Goal: Find specific page/section: Find specific page/section

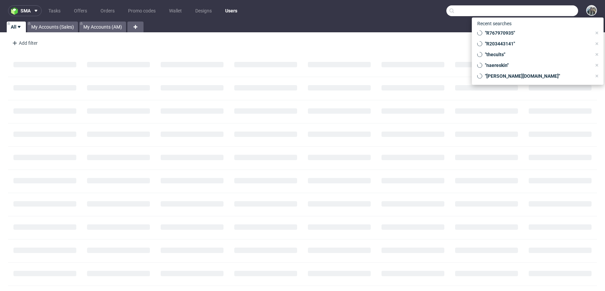
click at [546, 14] on input "text" at bounding box center [512, 10] width 132 height 11
paste input "R707336450"
type input "R707336450"
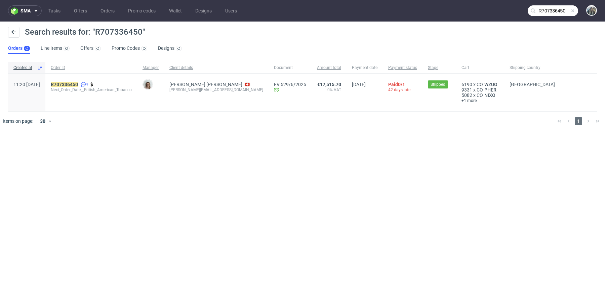
click at [80, 78] on div "R707336450 9 Next_Order_Date__British_American_Tobacco" at bounding box center [91, 93] width 92 height 38
click at [78, 82] on link "707336450" at bounding box center [66, 84] width 24 height 5
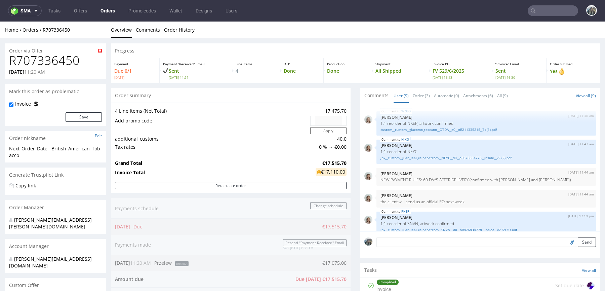
scroll to position [115, 0]
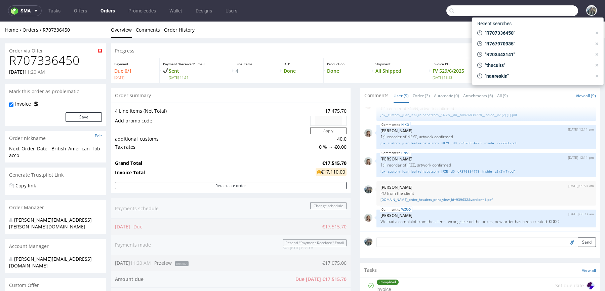
click at [559, 14] on input "text" at bounding box center [512, 10] width 132 height 11
paste input "morex1077"
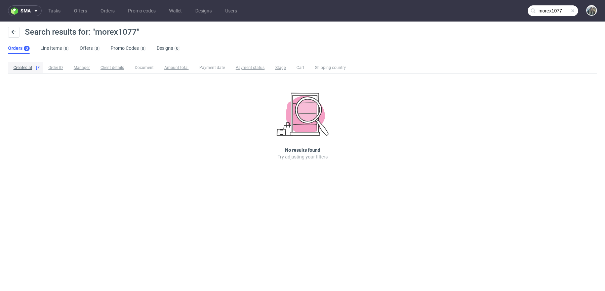
click at [554, 8] on input "morex1077" at bounding box center [553, 10] width 50 height 11
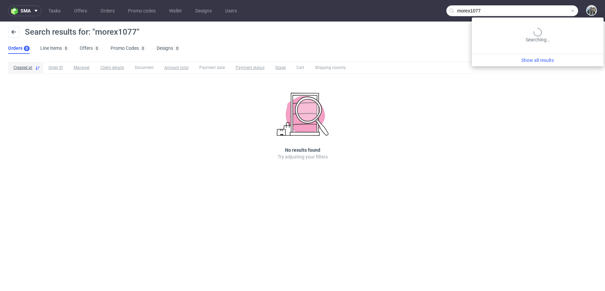
paste input "R280697494"
type input "R280697494"
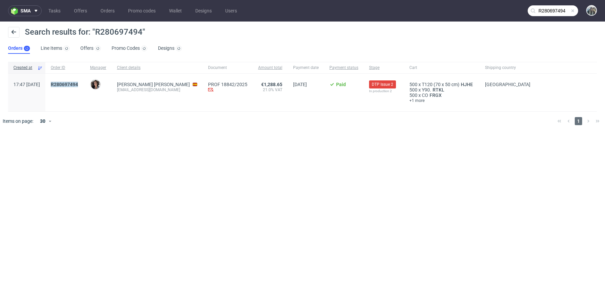
drag, startPoint x: 80, startPoint y: 89, endPoint x: 68, endPoint y: 83, distance: 13.2
click at [69, 84] on div "R280697494" at bounding box center [64, 93] width 39 height 38
copy mark "R280697494"
click at [73, 83] on mark "R280697494" at bounding box center [64, 84] width 27 height 5
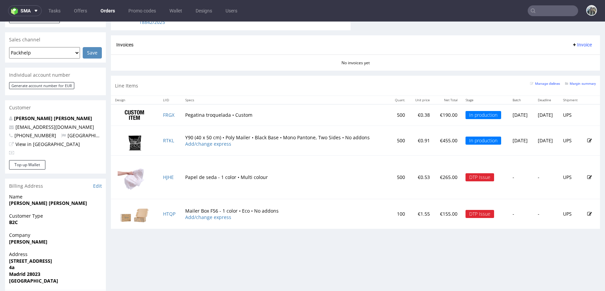
scroll to position [279, 0]
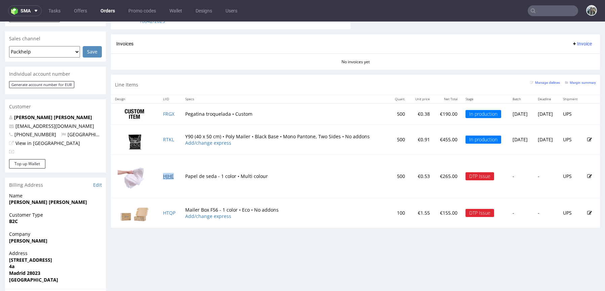
click at [169, 174] on link "HJHE" at bounding box center [168, 176] width 11 height 6
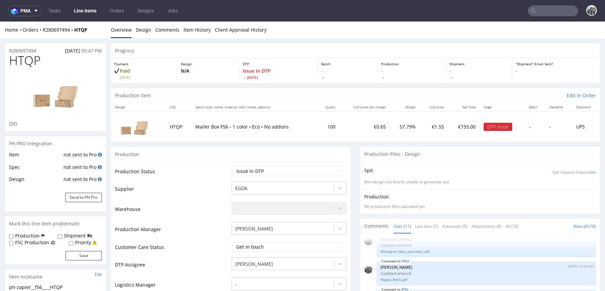
click at [34, 47] on div "R280697494 04.09.2025 05:47 PM" at bounding box center [55, 48] width 101 height 11
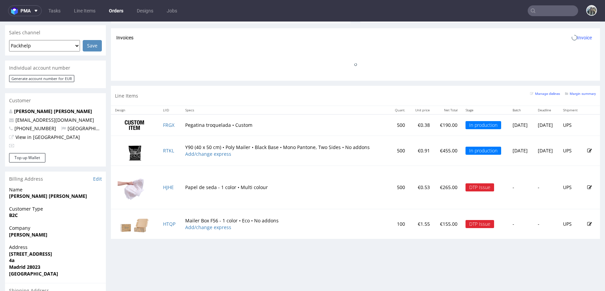
scroll to position [311, 0]
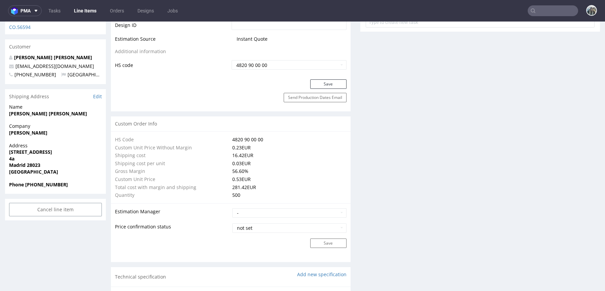
scroll to position [250, 0]
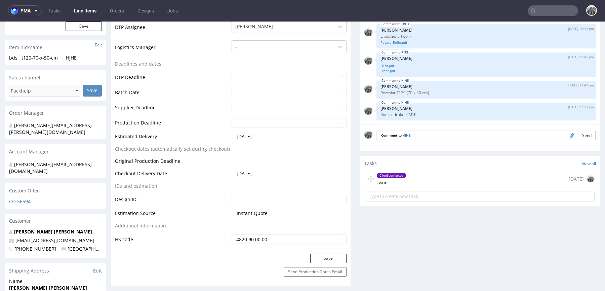
click at [412, 176] on div "Client contacted issue 2 days ago" at bounding box center [480, 179] width 229 height 16
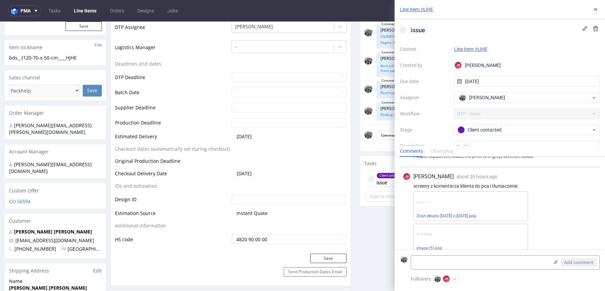
scroll to position [63, 0]
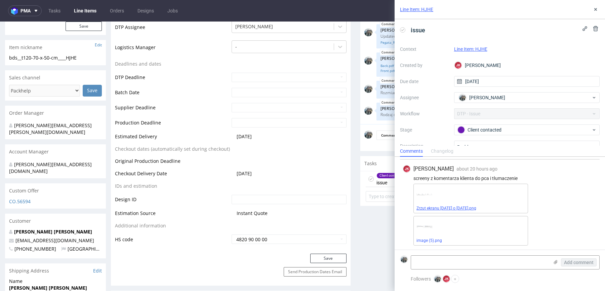
click at [473, 206] on link "Zrzut ekranu 2025-09-11 o 12.01.38.png" at bounding box center [447, 208] width 60 height 5
click at [592, 10] on button at bounding box center [596, 9] width 8 height 8
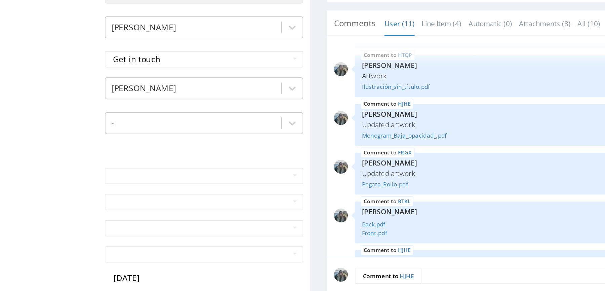
scroll to position [275, 0]
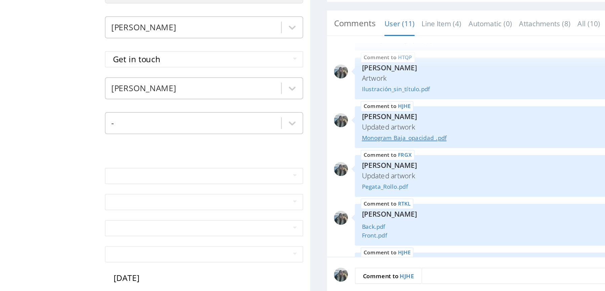
click at [115, 48] on link "Monogram_Baja_opacidad_.pdf" at bounding box center [191, 47] width 211 height 5
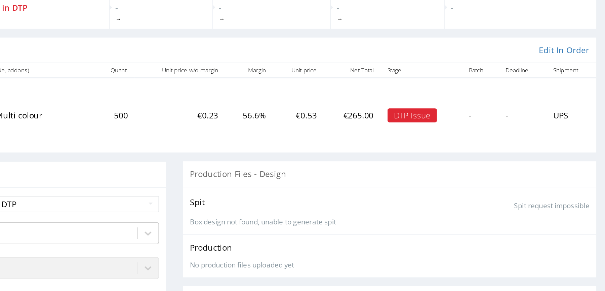
scroll to position [0, 0]
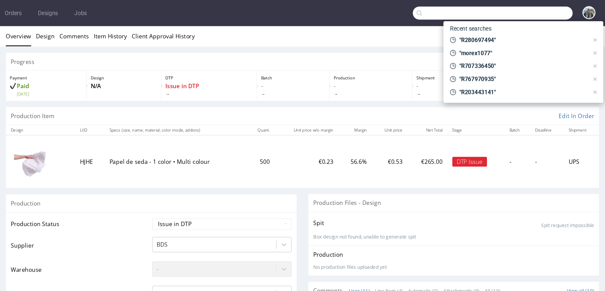
click at [559, 12] on input "text" at bounding box center [512, 10] width 132 height 11
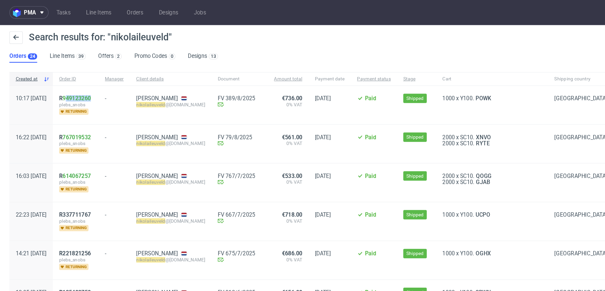
drag, startPoint x: 101, startPoint y: 83, endPoint x: 68, endPoint y: 83, distance: 33.3
click at [68, 83] on div "R 949123260 plebs_snobs returning" at bounding box center [64, 90] width 39 height 33
copy span "R 949123260"
click at [369, 25] on div "Search results for: "nikolaileuveld" Orders 24 Line Items 39 Offers 2 Promo Cod…" at bounding box center [302, 41] width 605 height 38
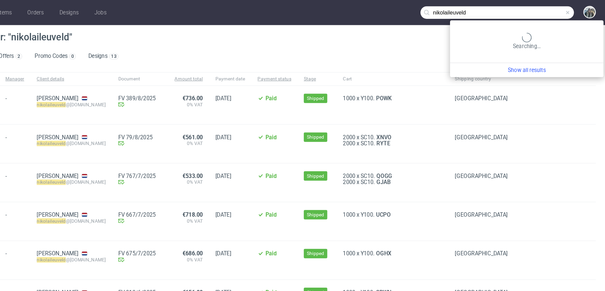
click at [545, 10] on input "nikolaileuveld" at bounding box center [512, 10] width 132 height 11
paste input "kase"
type input "kaseman"
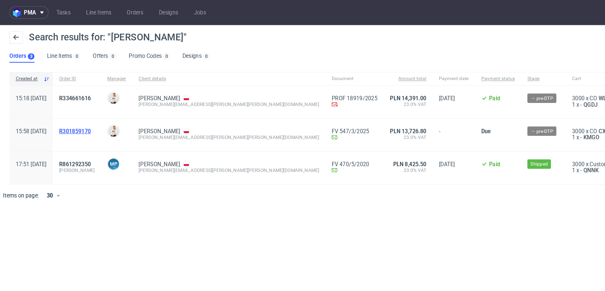
click at [78, 113] on span "R301859170" at bounding box center [64, 112] width 27 height 5
click at [78, 85] on span "R334661616" at bounding box center [64, 84] width 27 height 5
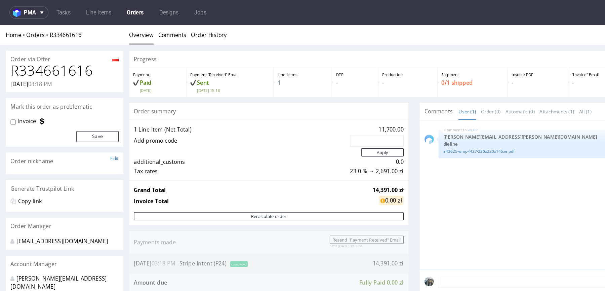
scroll to position [37, 0]
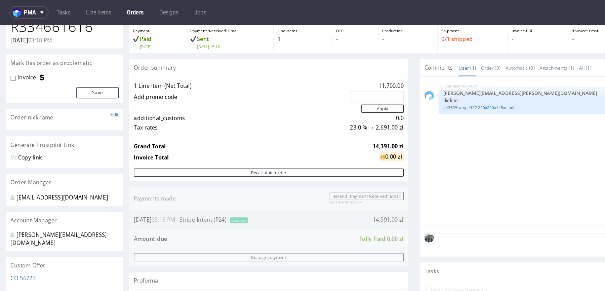
click at [447, 155] on div "WLOP 8th Sep 25 | 12:34 pm maciej.sikora@packhelp.com dieline a43625-wlop-f427-…" at bounding box center [482, 135] width 236 height 124
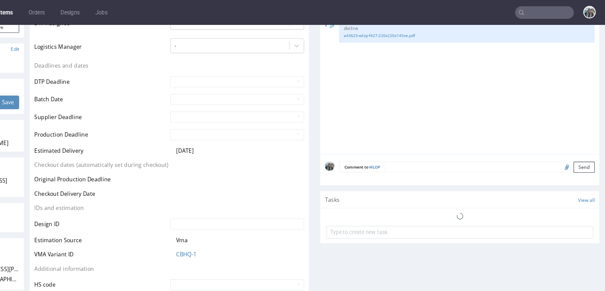
scroll to position [291, 0]
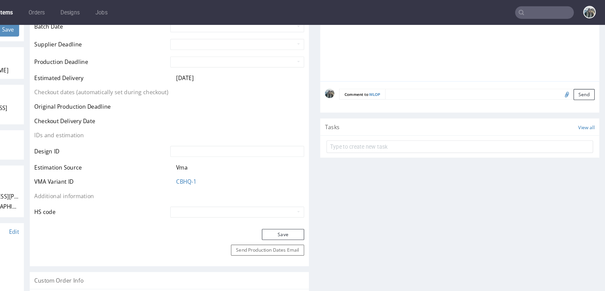
click at [467, 86] on input "file" at bounding box center [471, 84] width 9 height 9
type input "C:\fakepath\logo czarne.psd"
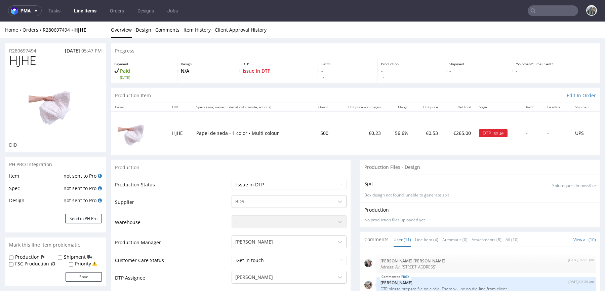
scroll to position [316, 0]
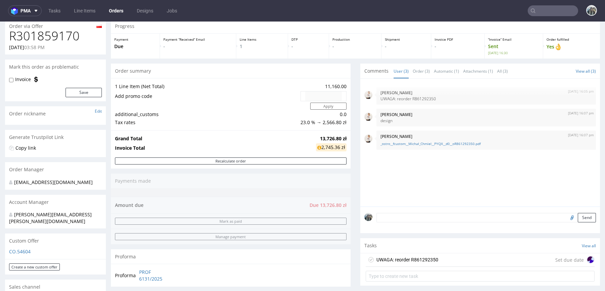
scroll to position [86, 0]
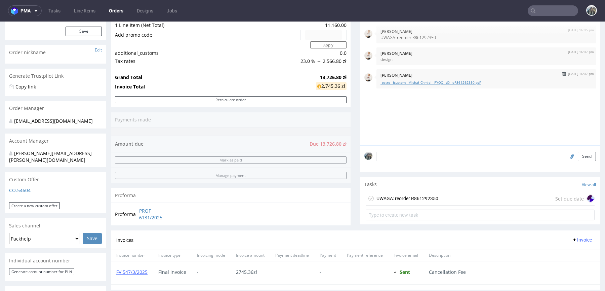
click at [405, 83] on link "_ostro__fcustom__Michał_Chmiel__PYQX__d0__oR861292350.pdf" at bounding box center [486, 82] width 211 height 5
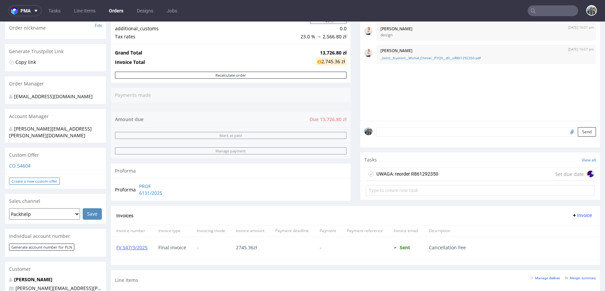
scroll to position [154, 0]
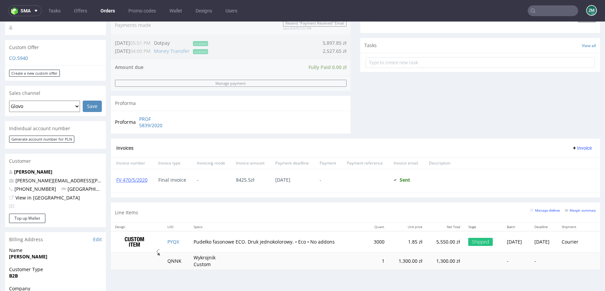
scroll to position [291, 0]
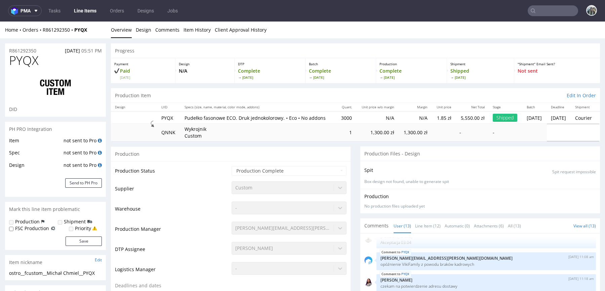
select select "done"
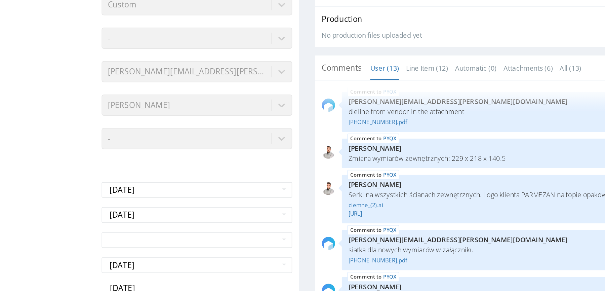
scroll to position [11, 0]
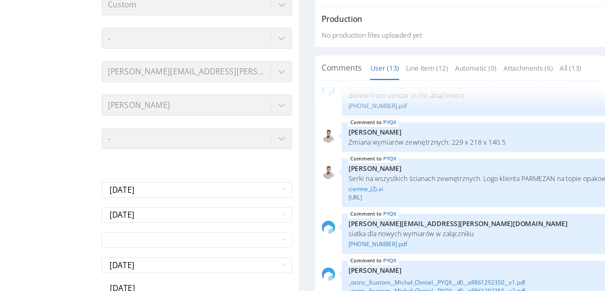
click at [82, 70] on img at bounding box center [86, 66] width 8 height 8
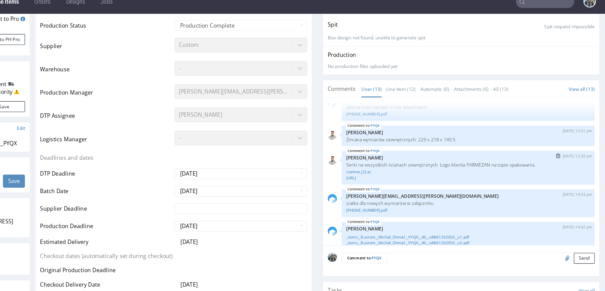
scroll to position [0, 0]
click at [302, 154] on link "ciemne_(2).ai" at bounding box center [393, 151] width 211 height 5
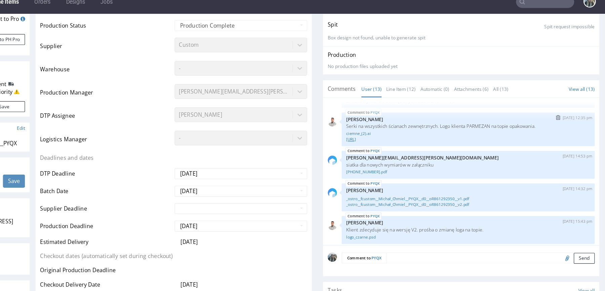
scroll to position [74, 0]
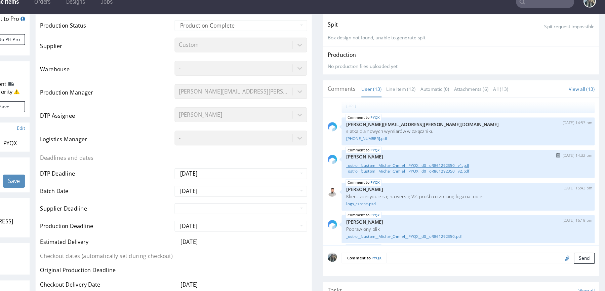
click at [309, 148] on link "_ostro__fcustom__Michał_Chmiel__PYQX__d0__oR861292350__v1.pdf" at bounding box center [393, 145] width 211 height 5
click at [309, 152] on link "_ostro__fcustom__Michał_Chmiel__PYQX__d0__oR861292350__v2.pdf" at bounding box center [393, 150] width 211 height 5
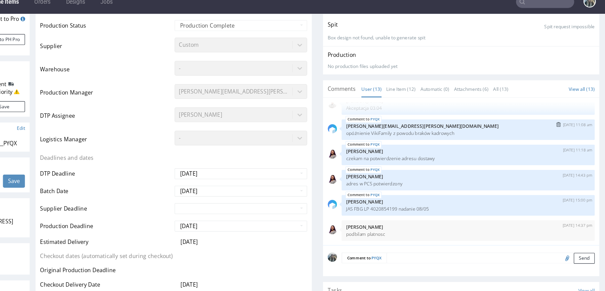
scroll to position [154, 0]
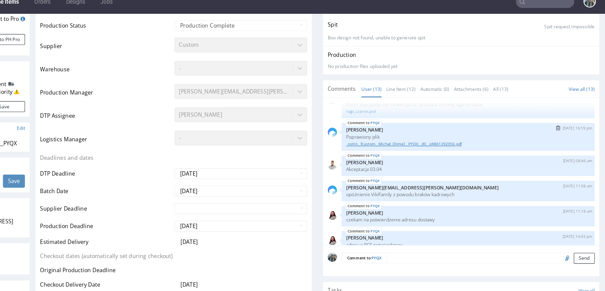
click at [303, 129] on link "_ostro__fcustom__Michał_Chmiel__PYQX__d0__oR861292350.pdf" at bounding box center [393, 126] width 211 height 5
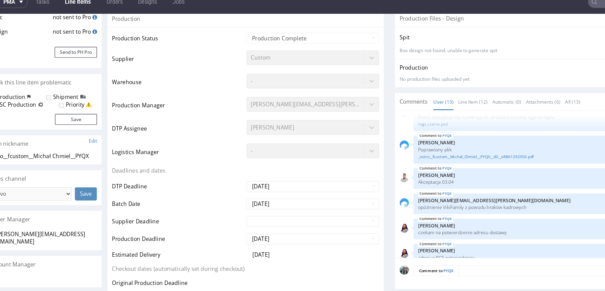
scroll to position [162, 0]
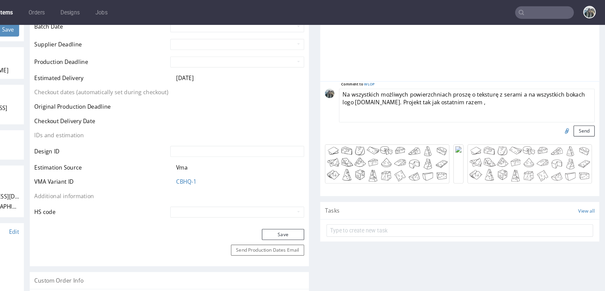
scroll to position [63, 0]
drag, startPoint x: 383, startPoint y: 96, endPoint x: 418, endPoint y: 95, distance: 34.7
click at [414, 95] on textarea "Na wszystkich możliwych powierzchniach proszę o teksturę z serami a na wszystki…" at bounding box center [387, 93] width 220 height 29
type textarea ""Na wszystkich możliwych powierzchniach proszę o teksturę z serami a na wszystk…"
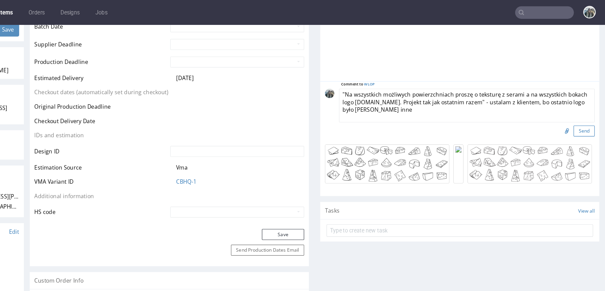
click at [482, 118] on button "Send" at bounding box center [487, 115] width 18 height 9
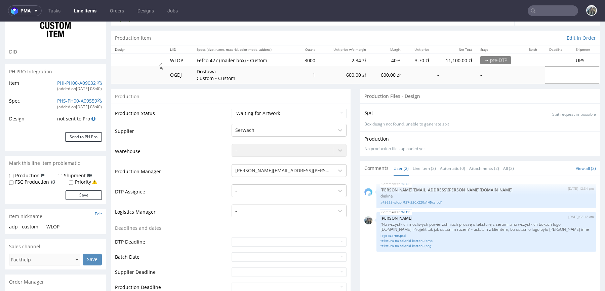
scroll to position [90, 0]
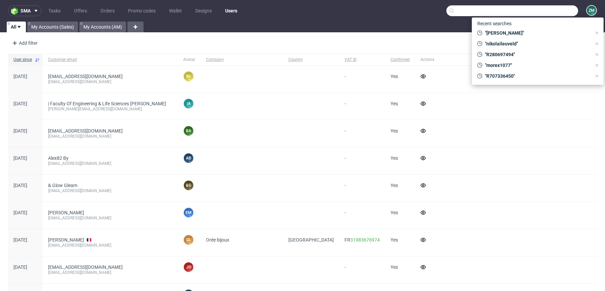
click at [555, 8] on input "text" at bounding box center [512, 10] width 132 height 11
paste input "naereskin"
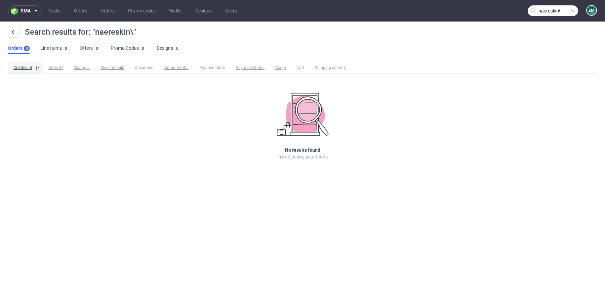
click at [549, 14] on input "naereskin\" at bounding box center [553, 10] width 50 height 11
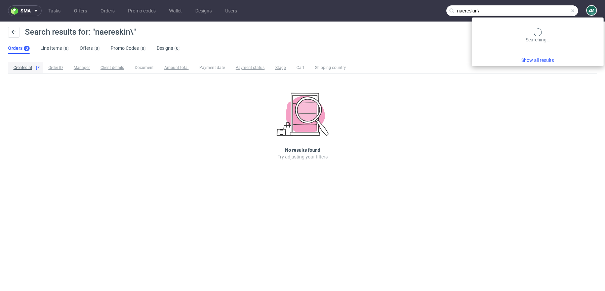
paste input "text"
type input "naereskin"
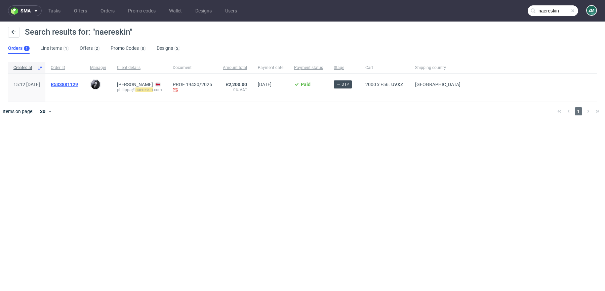
click at [78, 83] on span "R533881129" at bounding box center [64, 84] width 27 height 5
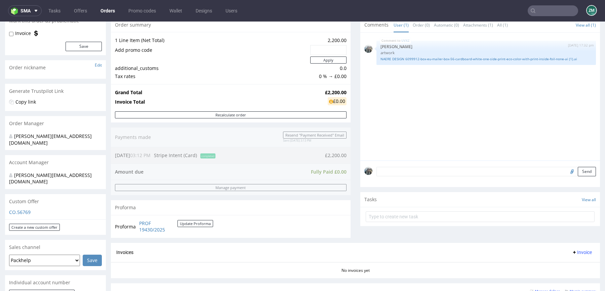
scroll to position [144, 0]
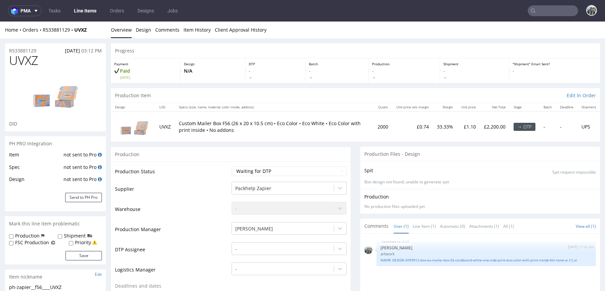
click at [30, 63] on span "UVXZ" at bounding box center [23, 60] width 29 height 13
copy span "UVXZ"
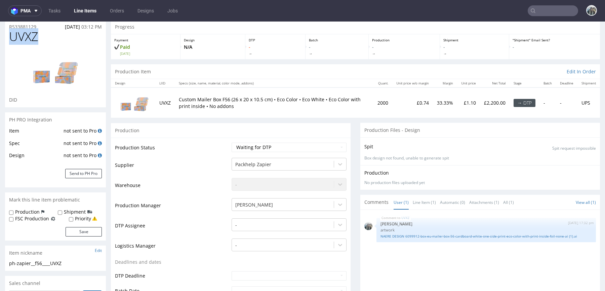
click at [53, 49] on div at bounding box center [55, 71] width 93 height 52
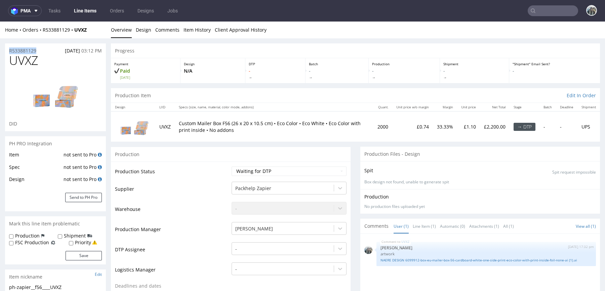
drag, startPoint x: 44, startPoint y: 49, endPoint x: 0, endPoint y: 49, distance: 44.0
copy p "R533881129"
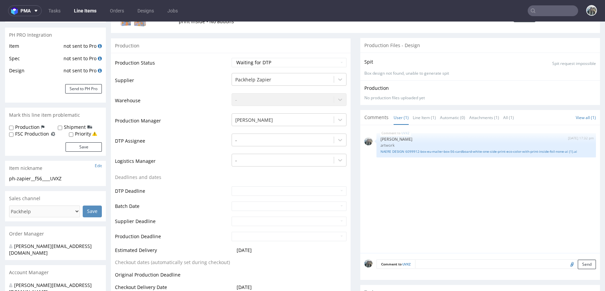
scroll to position [113, 0]
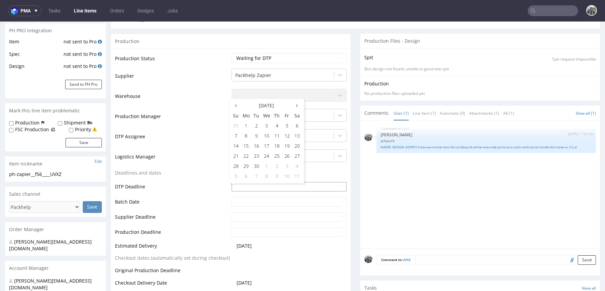
click at [244, 189] on input "text" at bounding box center [289, 186] width 115 height 9
click at [270, 147] on td "17" at bounding box center [267, 146] width 10 height 10
type input "2025-09-17"
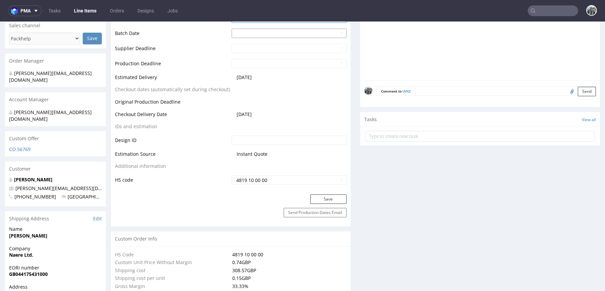
scroll to position [299, 0]
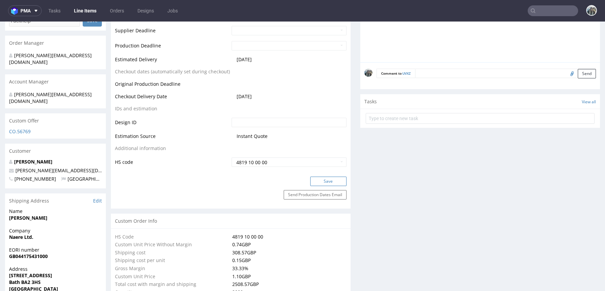
click at [331, 180] on button "Save" at bounding box center [328, 180] width 36 height 9
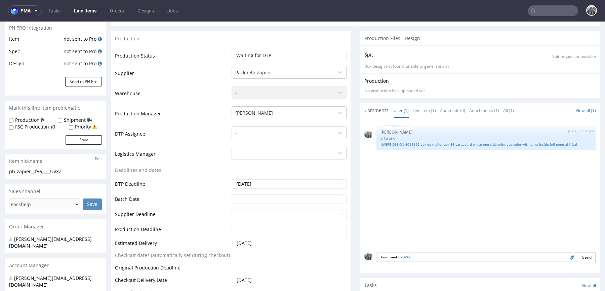
scroll to position [119, 0]
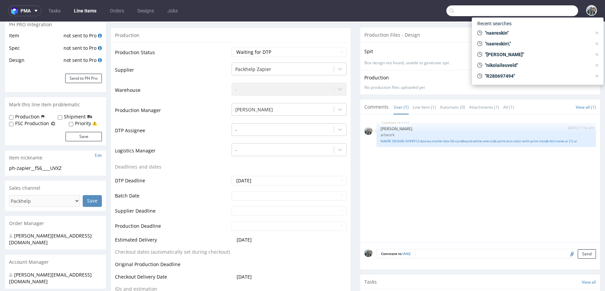
click at [551, 12] on input "text" at bounding box center [512, 10] width 132 height 11
paste input "R280697494"
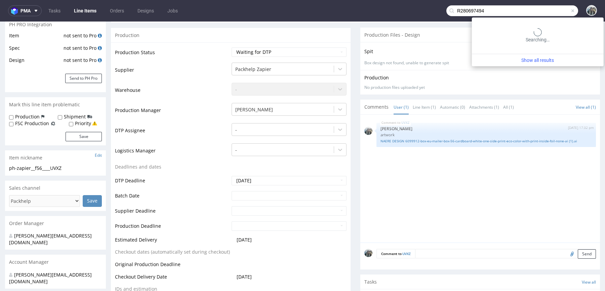
type input "R280697494"
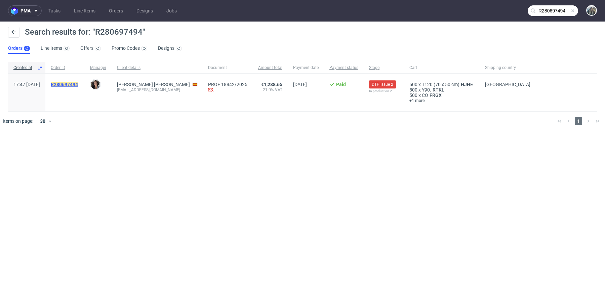
click at [78, 84] on mark "R280697494" at bounding box center [64, 84] width 27 height 5
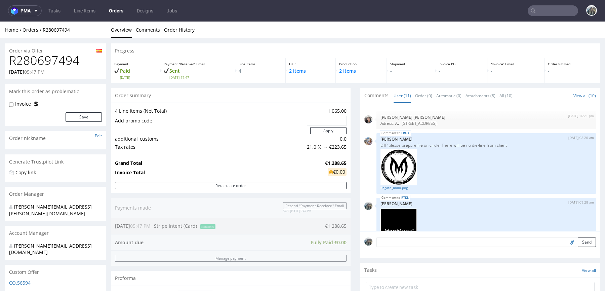
scroll to position [316, 0]
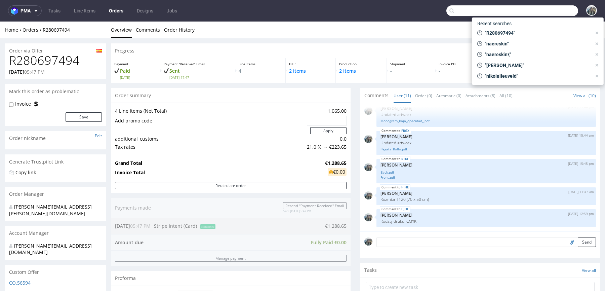
click at [557, 15] on input "text" at bounding box center [512, 10] width 132 height 11
paste input "Patitas"
type input "Patitas"
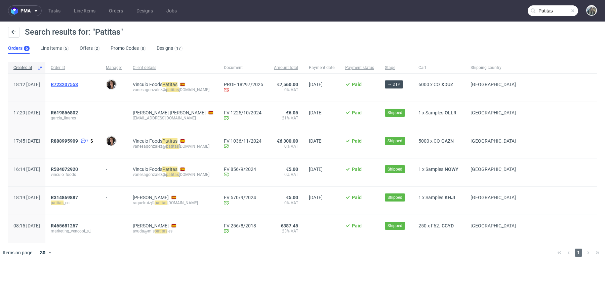
click at [77, 84] on span "R723207553" at bounding box center [64, 84] width 27 height 5
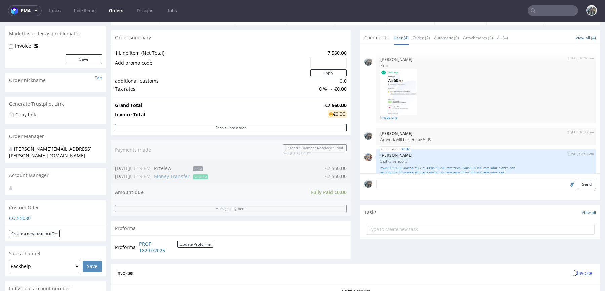
scroll to position [244, 0]
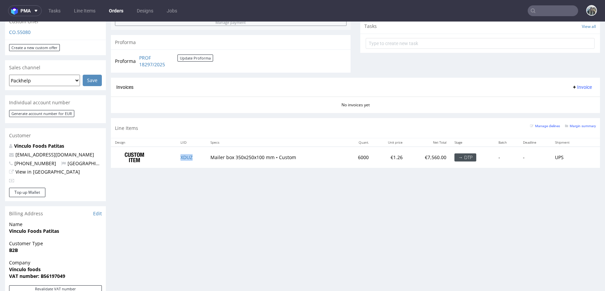
click at [199, 155] on td "XDUZ" at bounding box center [191, 157] width 30 height 21
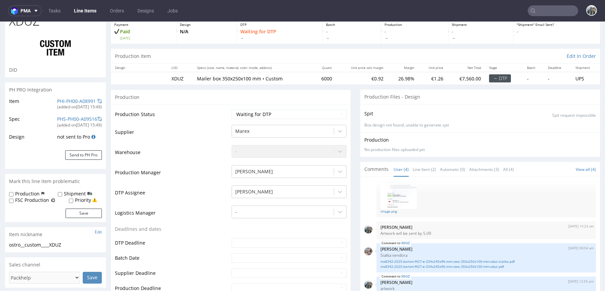
scroll to position [38, 0]
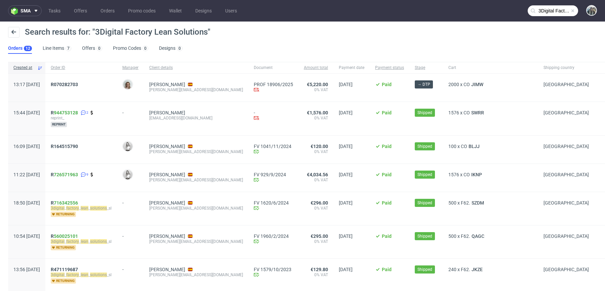
click at [86, 88] on span "R070282703" at bounding box center [81, 88] width 61 height 12
click at [78, 86] on span "R070282703" at bounding box center [64, 84] width 27 height 5
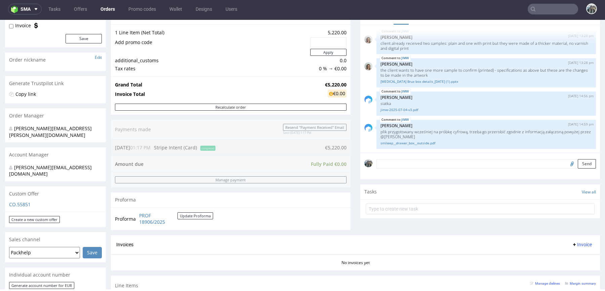
scroll to position [212, 0]
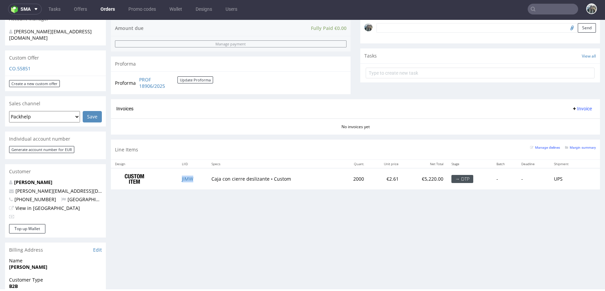
click at [200, 180] on td "JIMW" at bounding box center [193, 178] width 30 height 21
copy link "JIMW"
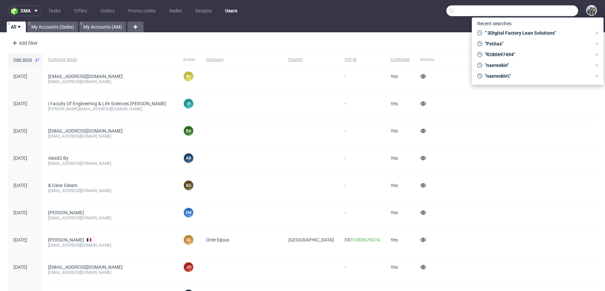
click at [561, 7] on input "text" at bounding box center [512, 10] width 132 height 11
paste input "R767970935"
type input "R767970935"
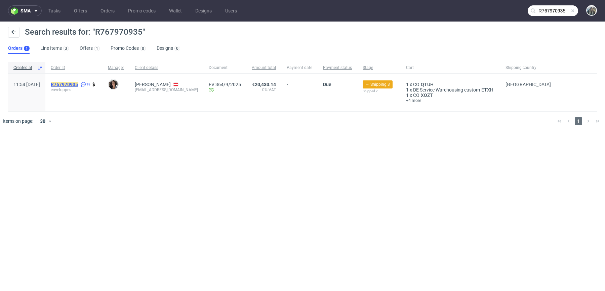
click at [78, 85] on mark "R767970935" at bounding box center [64, 84] width 27 height 5
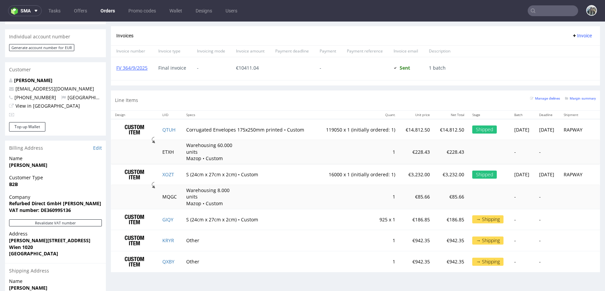
scroll to position [158, 0]
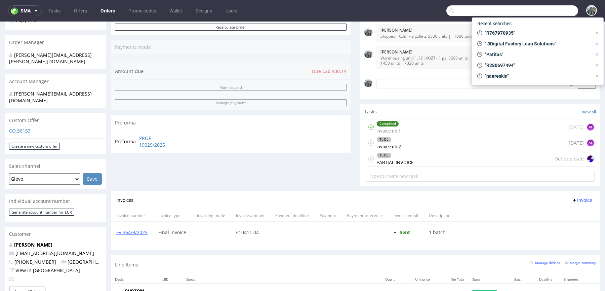
click at [549, 8] on input "text" at bounding box center [512, 10] width 132 height 11
paste input "Evolume"
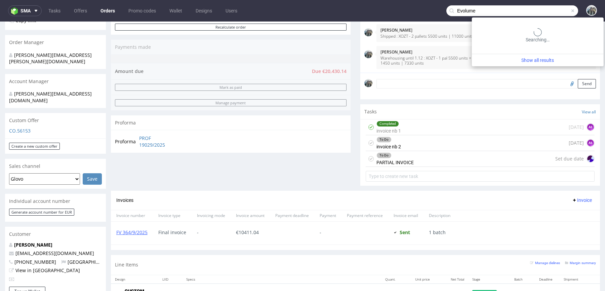
type input "Evolume"
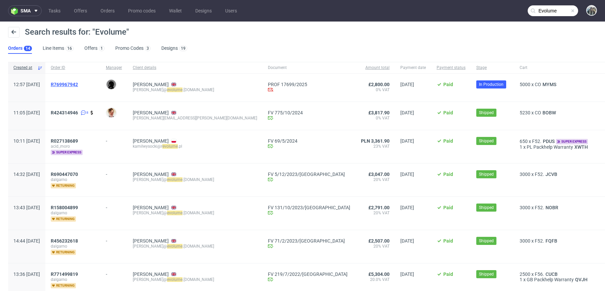
click at [78, 83] on span "R769967942" at bounding box center [64, 84] width 27 height 5
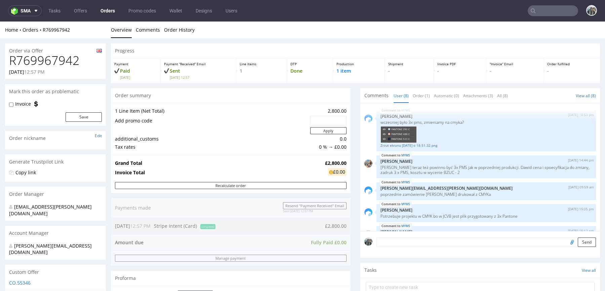
click at [60, 64] on h1 "R769967942" at bounding box center [55, 60] width 93 height 13
copy h1 "R769967942"
click at [547, 12] on input "text" at bounding box center [553, 10] width 50 height 11
paste input "The Smart Group"
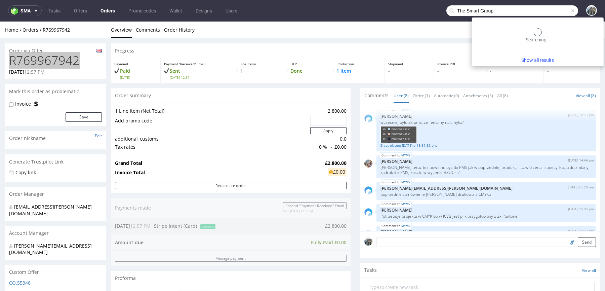
type input "The Smart Group"
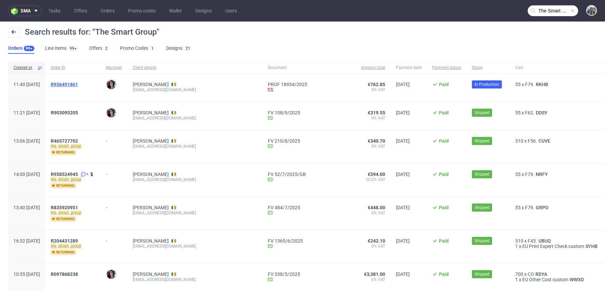
click at [78, 82] on span "R936491861" at bounding box center [64, 84] width 27 height 5
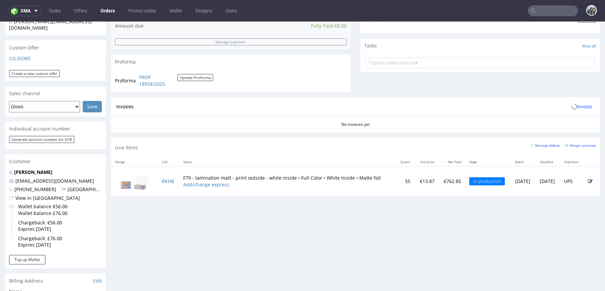
scroll to position [225, 0]
click at [553, 7] on input "text" at bounding box center [553, 10] width 50 height 11
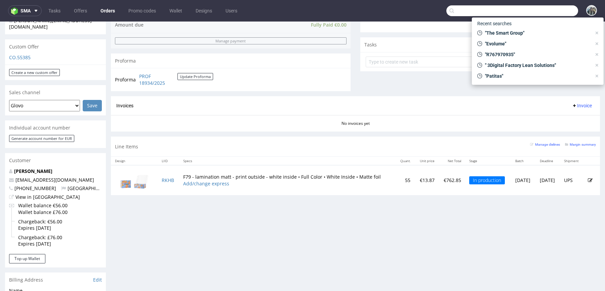
paste input "The Head Plan"
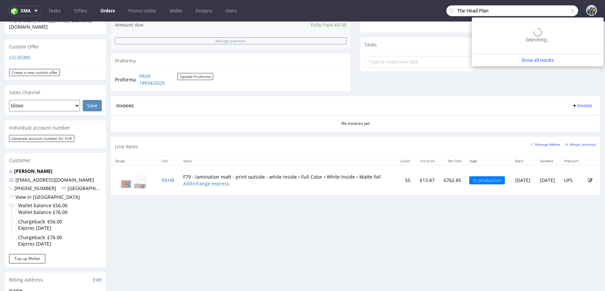
type input "The Head Plan"
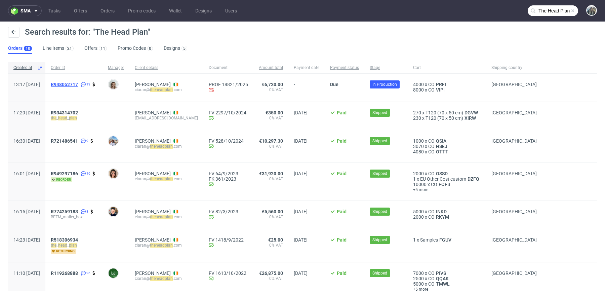
click at [78, 82] on span "R948052717" at bounding box center [64, 84] width 27 height 5
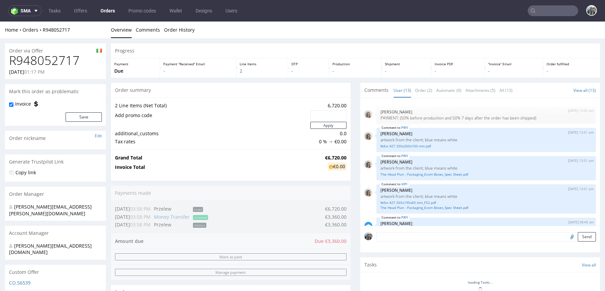
scroll to position [211, 0]
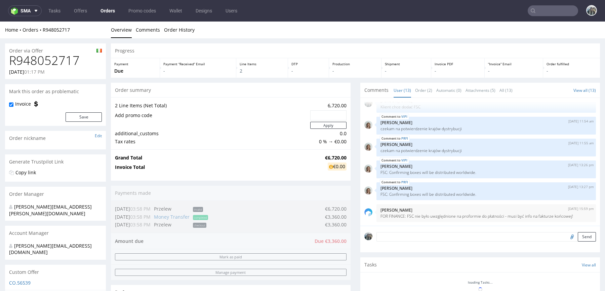
click at [55, 57] on h1 "R948052717" at bounding box center [55, 60] width 93 height 13
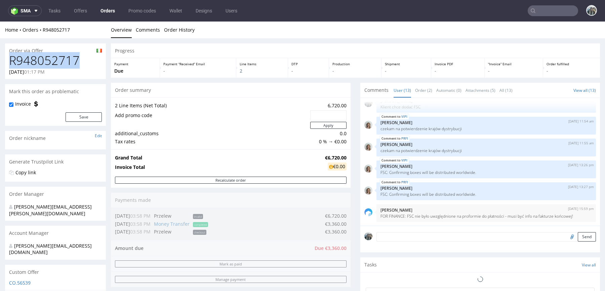
click at [55, 57] on h1 "R948052717" at bounding box center [55, 60] width 93 height 13
copy h1 "R948052717"
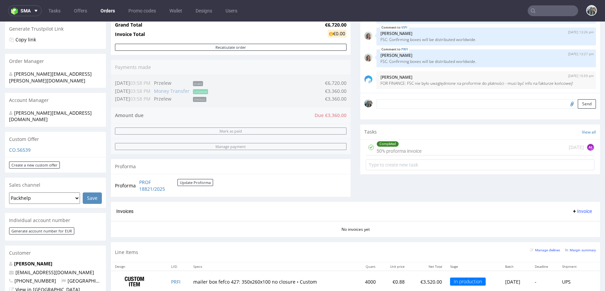
scroll to position [266, 0]
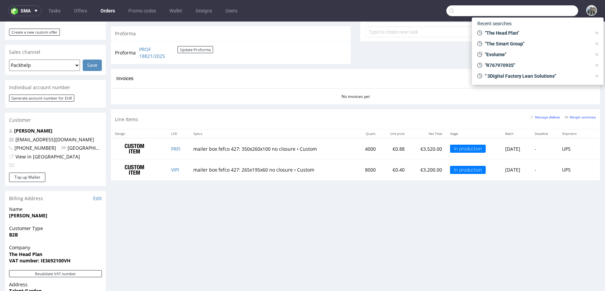
click at [538, 8] on input "text" at bounding box center [512, 10] width 132 height 11
paste input "Escuela Internacional"
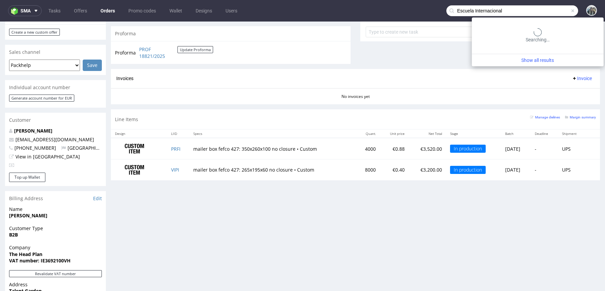
type input "Escuela Internacional"
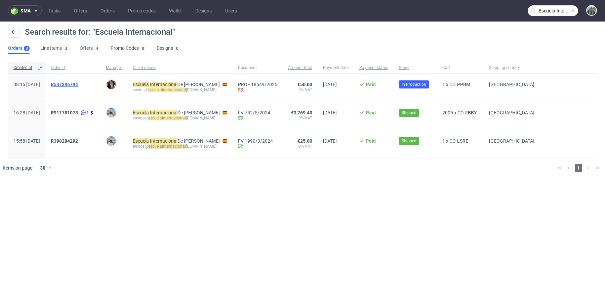
click at [78, 84] on span "R547396794" at bounding box center [64, 84] width 27 height 5
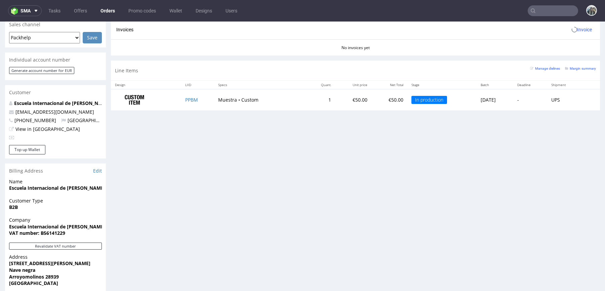
scroll to position [314, 0]
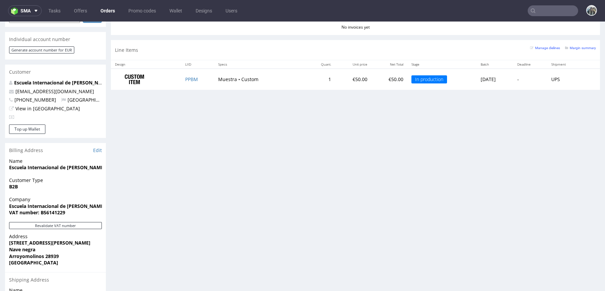
click at [566, 9] on input "text" at bounding box center [553, 10] width 50 height 11
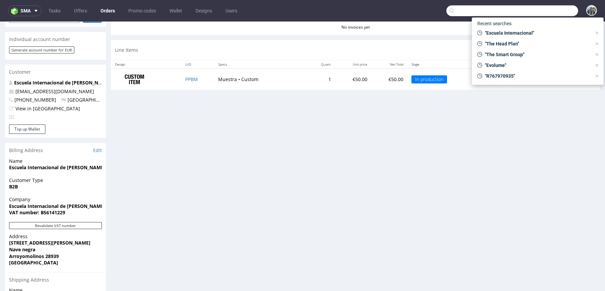
paste input "R241987187"
type input "R241987187"
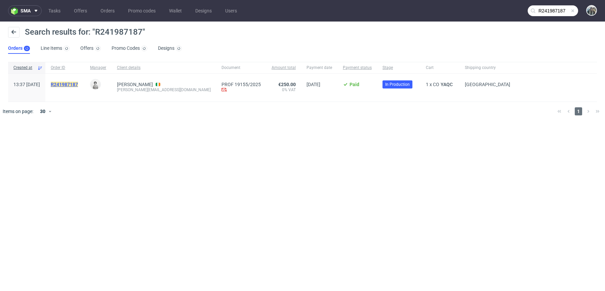
click at [78, 84] on mark "R241987187" at bounding box center [64, 84] width 27 height 5
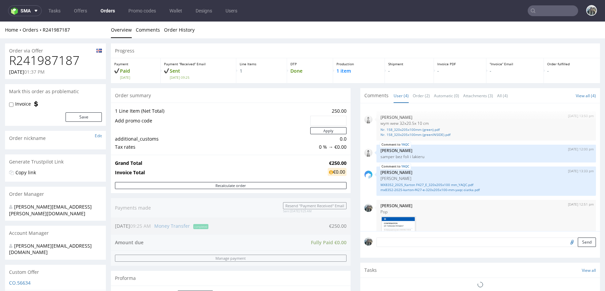
click at [66, 61] on h1 "R241987187" at bounding box center [55, 60] width 93 height 13
copy h1 "R241987187"
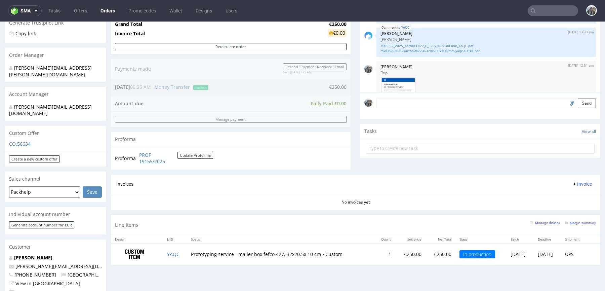
scroll to position [194, 0]
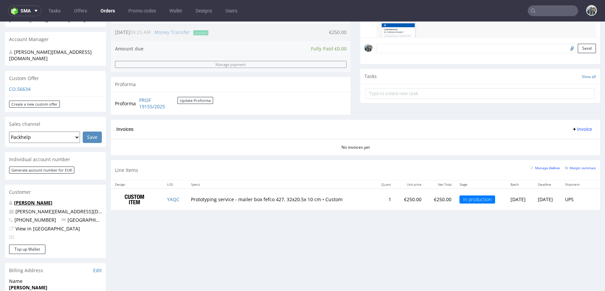
click at [52, 199] on link "[PERSON_NAME]" at bounding box center [33, 202] width 38 height 6
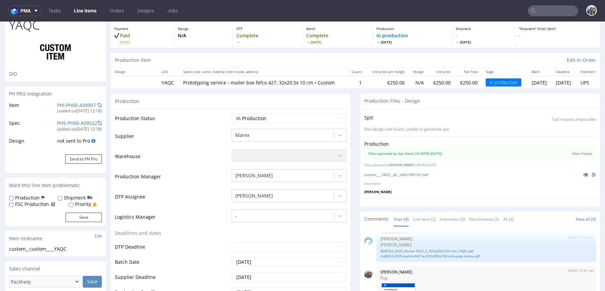
scroll to position [34, 0]
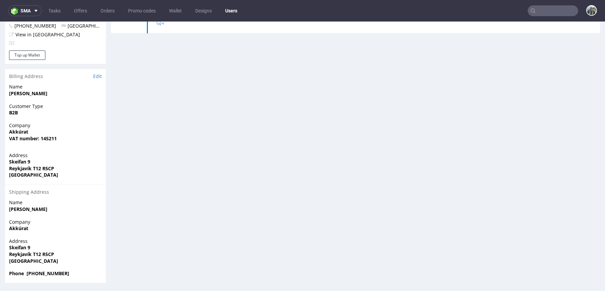
scroll to position [2, 0]
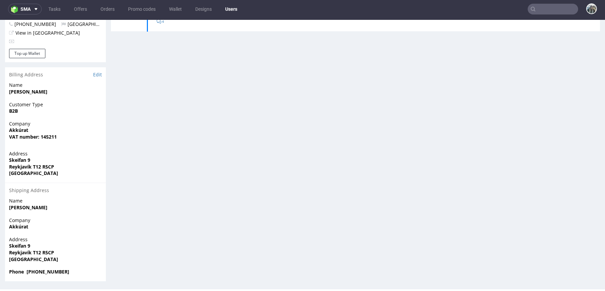
click at [165, 186] on div "Stats User since [DATE] Status Unconfirmed Orders count 1 Lifetime value €250.0…" at bounding box center [355, 113] width 489 height 336
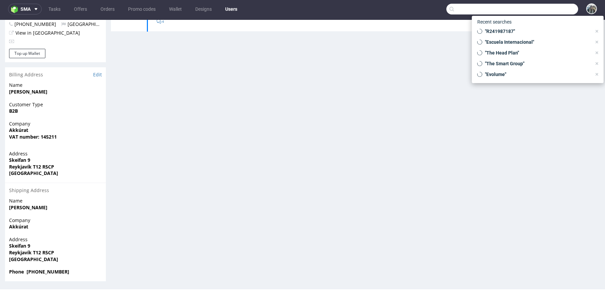
click at [533, 11] on input "text" at bounding box center [512, 9] width 132 height 11
paste input "R203443141"
type input "R203443141"
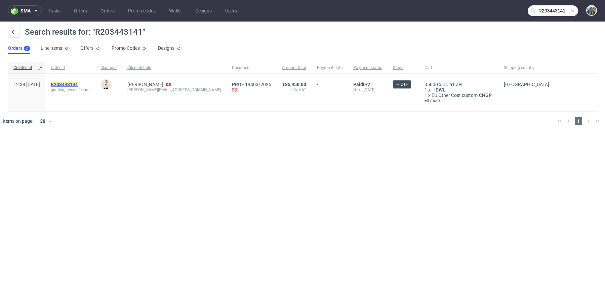
click at [78, 85] on mark "R203443141" at bounding box center [64, 84] width 27 height 5
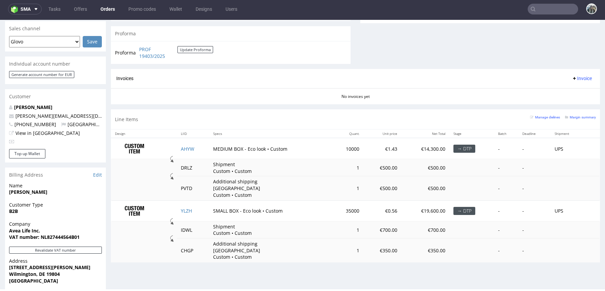
scroll to position [188, 0]
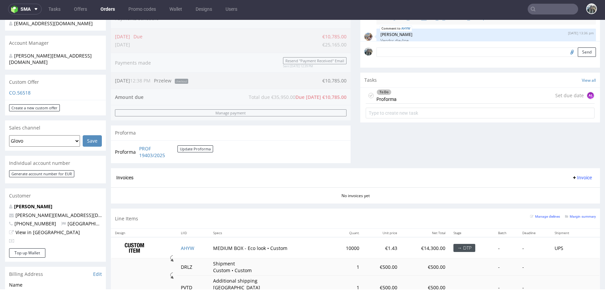
click at [383, 93] on div "To Do" at bounding box center [384, 91] width 14 height 5
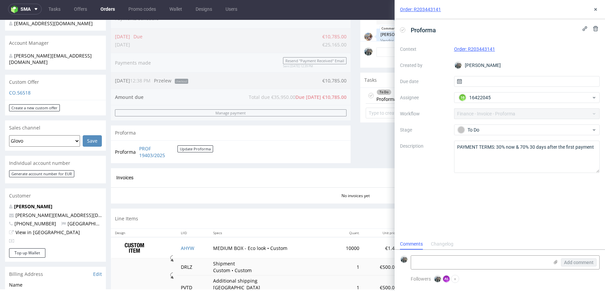
scroll to position [5, 0]
click at [598, 10] on icon at bounding box center [595, 9] width 5 height 5
